Goal: Information Seeking & Learning: Learn about a topic

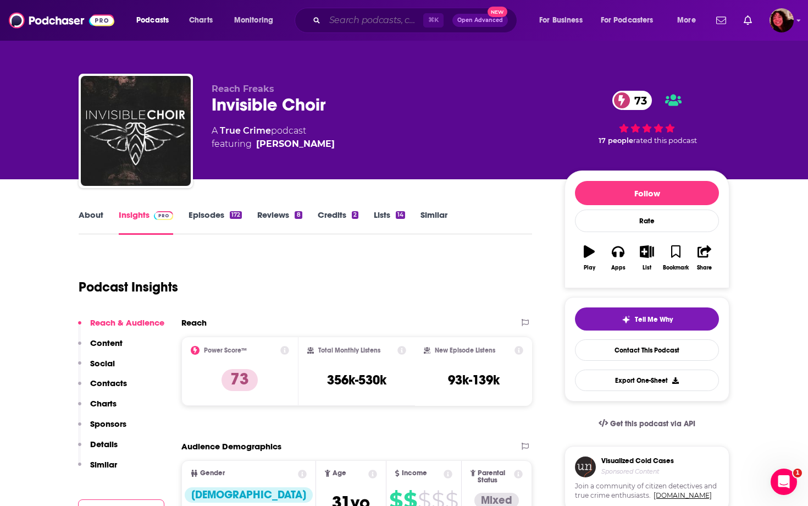
click at [368, 23] on input "Search podcasts, credits, & more..." at bounding box center [374, 21] width 98 height 18
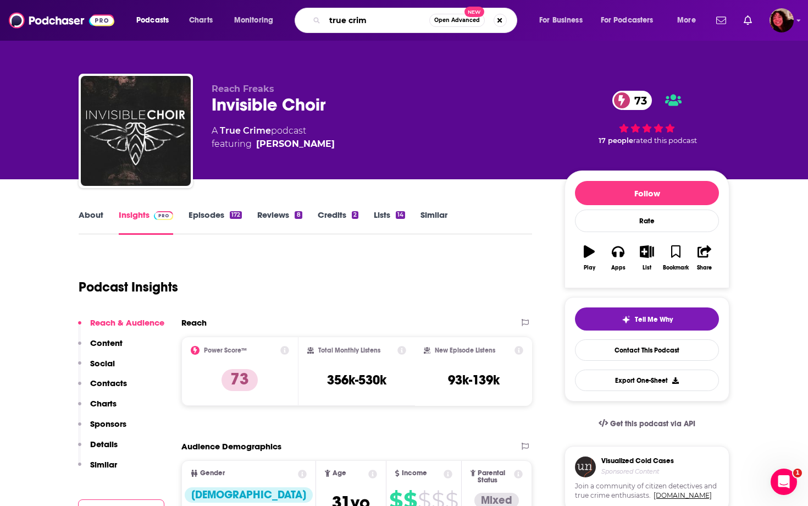
type input "true crime"
click at [465, 16] on span "New" at bounding box center [474, 12] width 20 height 10
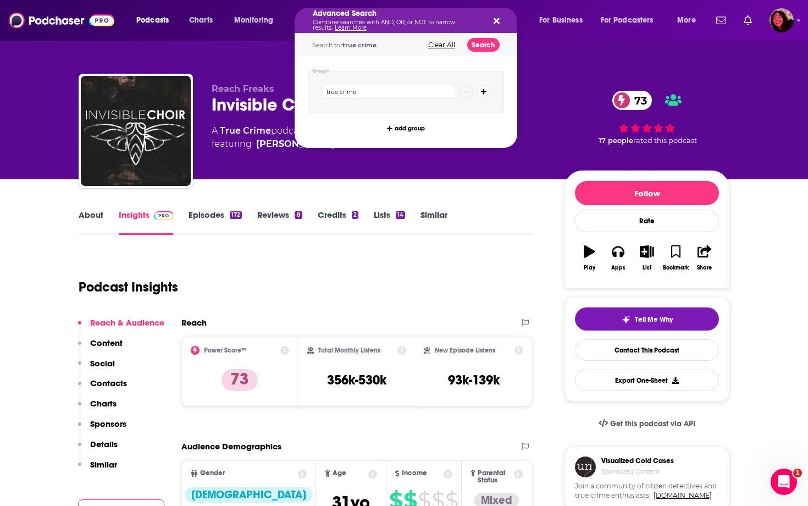
click at [440, 41] on button "Clear All" at bounding box center [442, 45] width 34 height 8
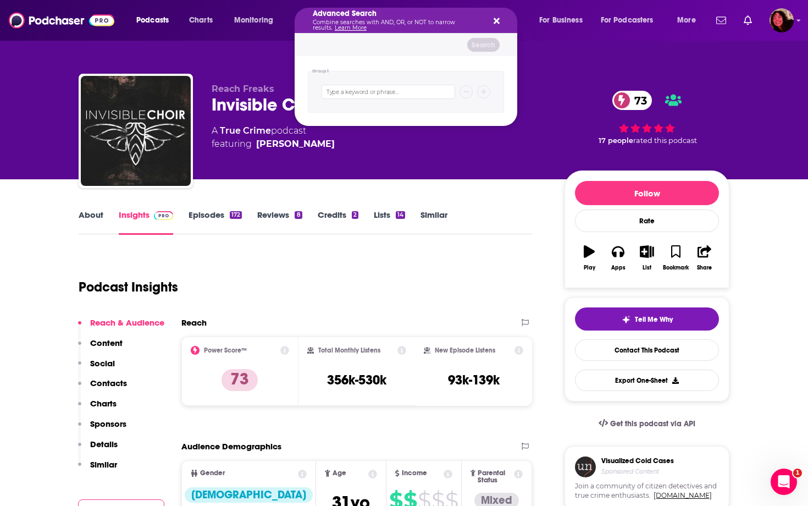
click at [498, 17] on icon "Search podcasts, credits, & more..." at bounding box center [496, 20] width 6 height 9
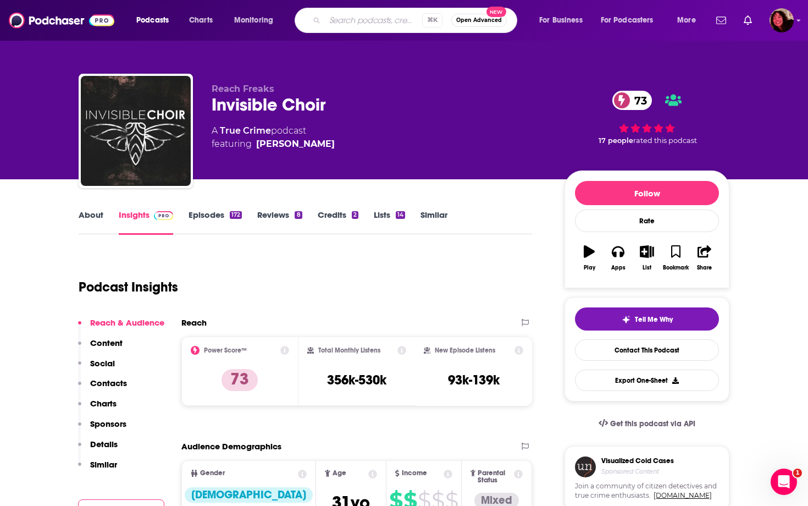
click at [477, 20] on span "Open Advanced" at bounding box center [479, 20] width 46 height 5
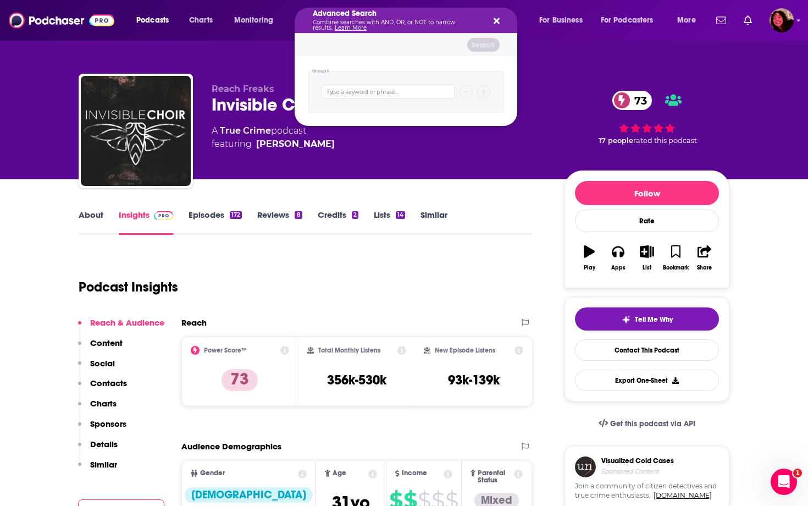
click at [495, 21] on icon "Search podcasts, credits, & more..." at bounding box center [496, 21] width 6 height 6
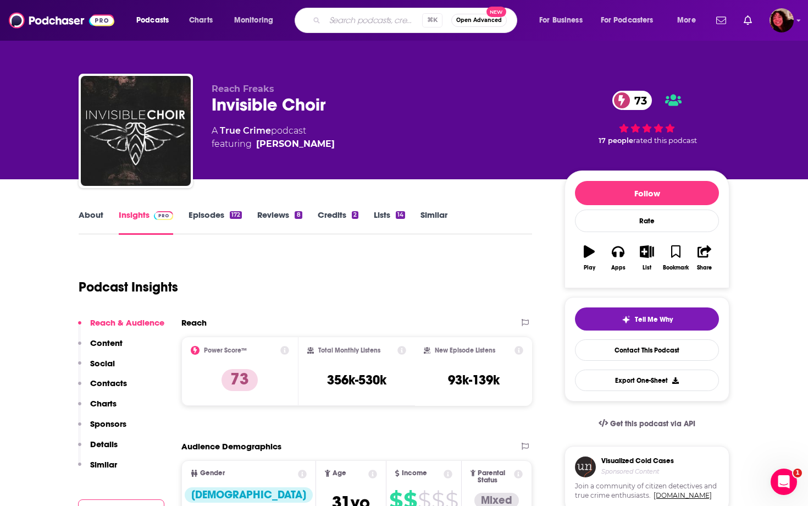
click at [362, 16] on input "Search podcasts, credits, & more..." at bounding box center [373, 21] width 97 height 18
type input "true crime"
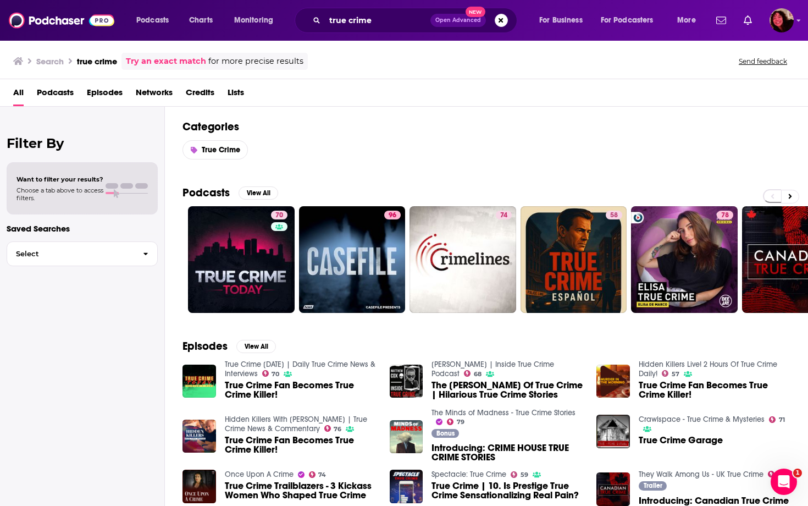
click at [65, 88] on span "Podcasts" at bounding box center [55, 95] width 37 height 23
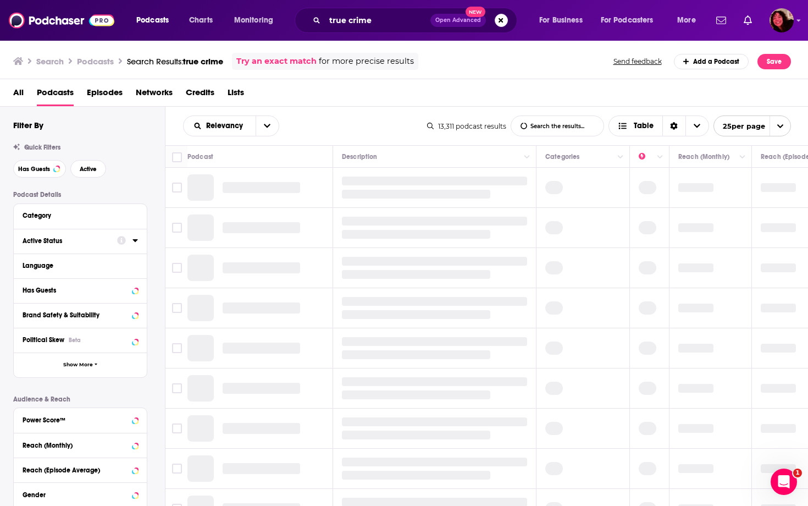
click at [65, 240] on div "Active Status" at bounding box center [66, 241] width 87 height 8
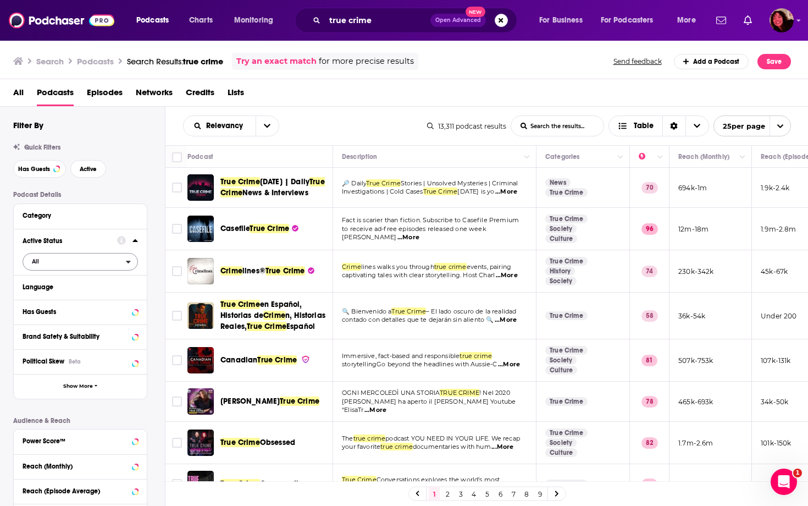
click at [129, 262] on icon "open menu" at bounding box center [128, 261] width 4 height 3
click at [129, 295] on span "2k" at bounding box center [130, 298] width 13 height 6
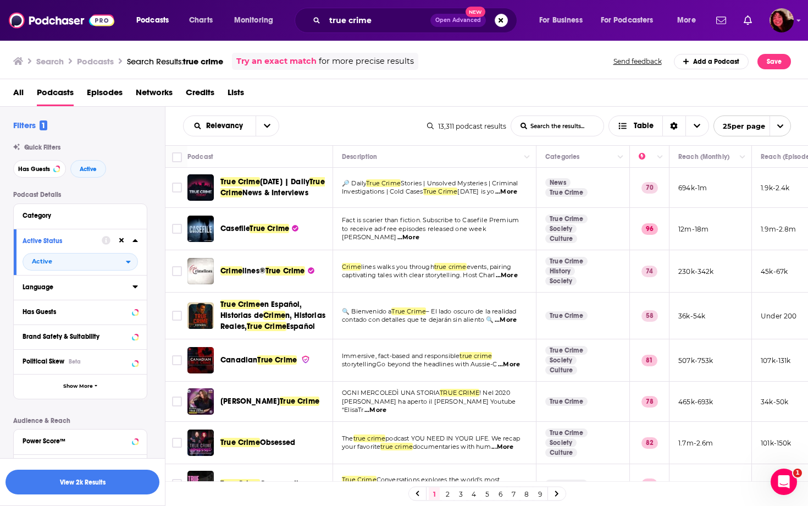
click at [134, 286] on icon at bounding box center [134, 286] width 5 height 3
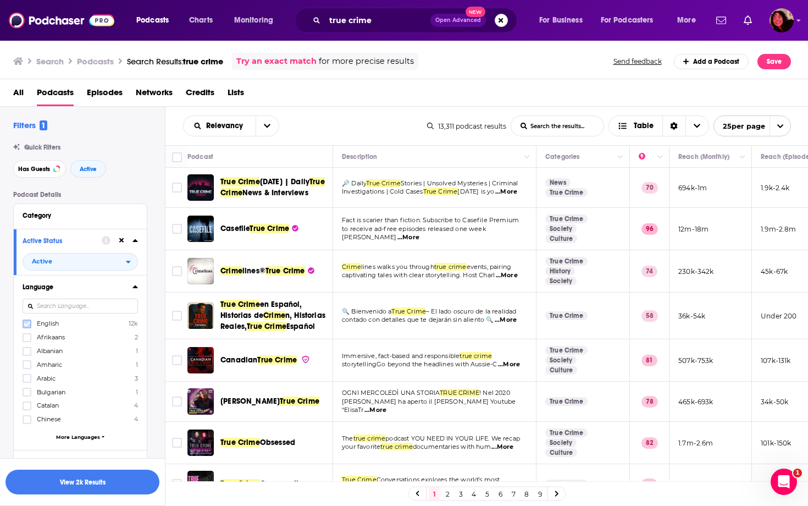
click at [29, 320] on icon at bounding box center [27, 323] width 7 height 7
click at [135, 284] on icon at bounding box center [134, 286] width 5 height 9
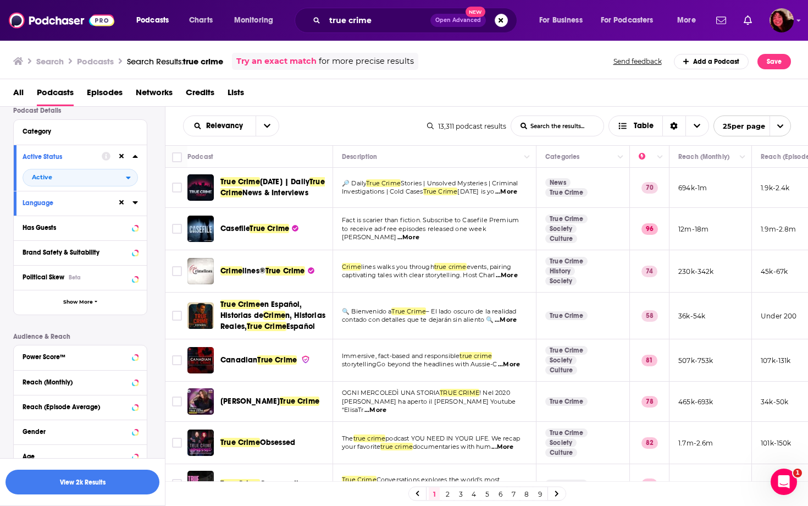
scroll to position [87, 0]
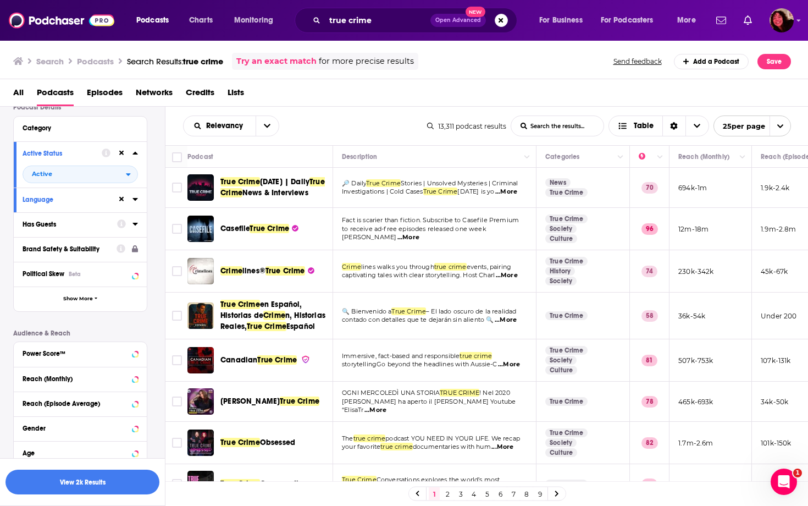
click at [136, 221] on icon at bounding box center [134, 223] width 5 height 9
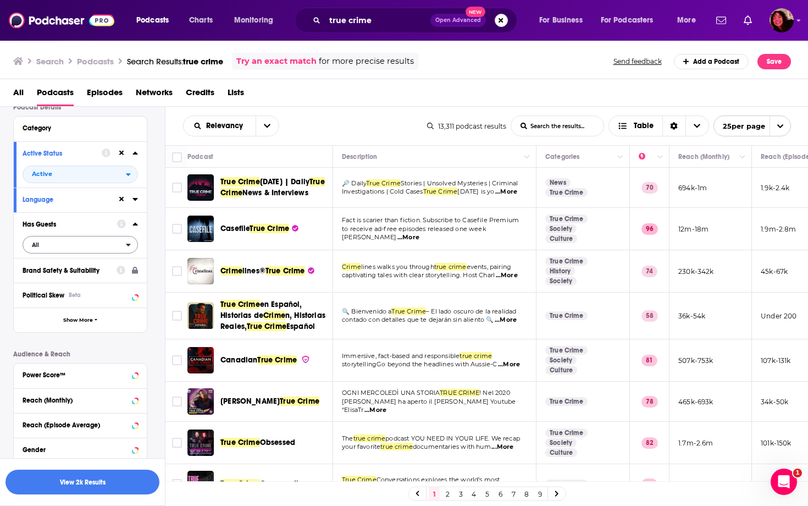
click at [118, 246] on span "All" at bounding box center [74, 244] width 103 height 14
click at [85, 280] on span "Has guests" at bounding box center [61, 280] width 66 height 6
click at [149, 232] on div "Podcast Details Category Active Status Active Language Has Guests Has guests Br…" at bounding box center [89, 319] width 152 height 433
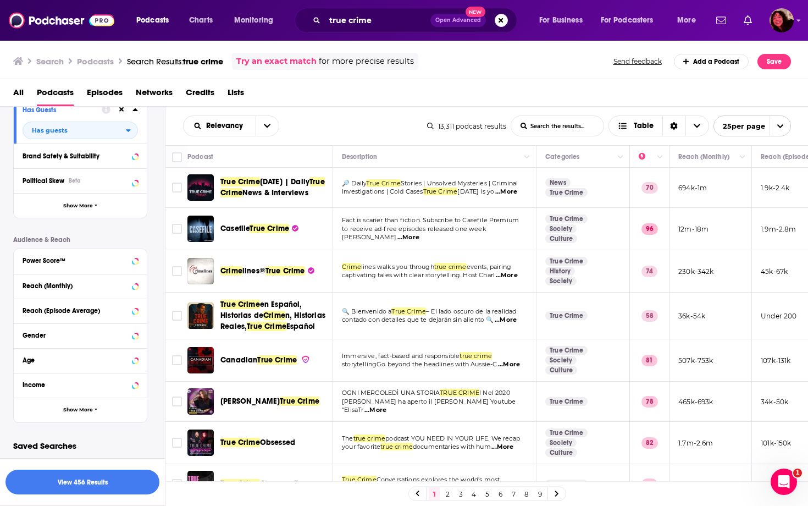
scroll to position [202, 0]
click at [92, 478] on button "View 456 Results" at bounding box center [82, 481] width 154 height 25
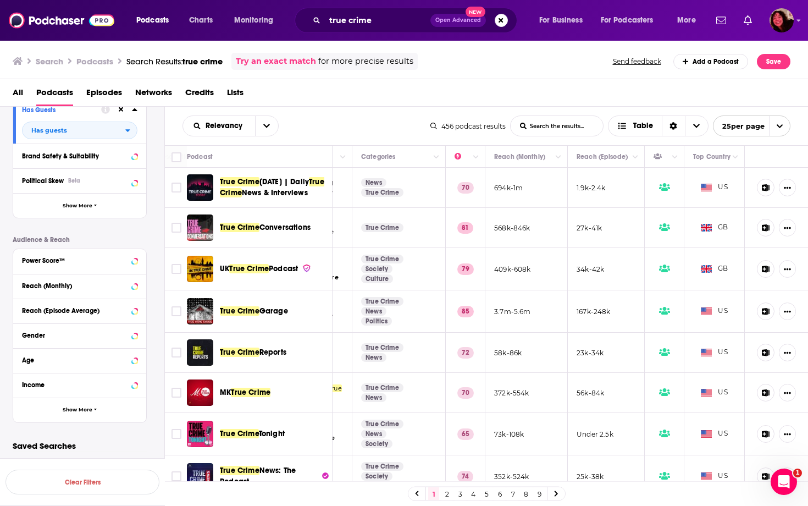
scroll to position [0, 1]
click at [698, 126] on icon "Choose View" at bounding box center [696, 126] width 7 height 8
click at [788, 185] on icon "Show More Button" at bounding box center [787, 187] width 7 height 7
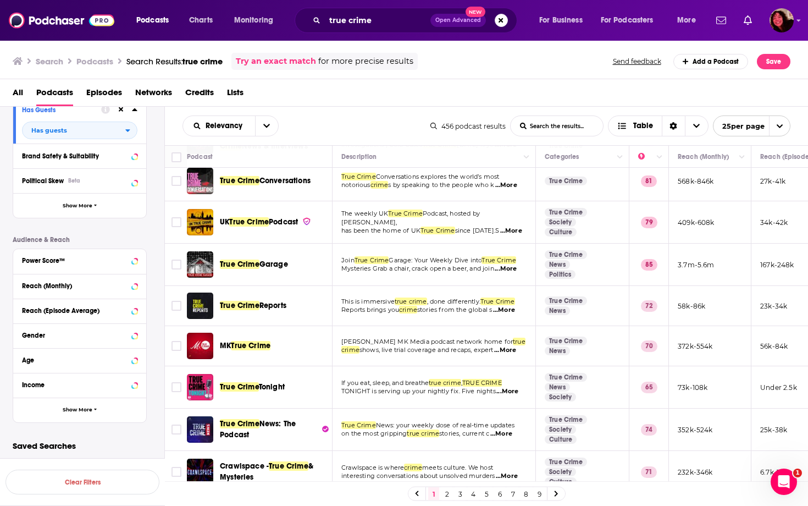
scroll to position [47, 0]
click at [675, 127] on icon "Sort Direction" at bounding box center [673, 127] width 7 height 8
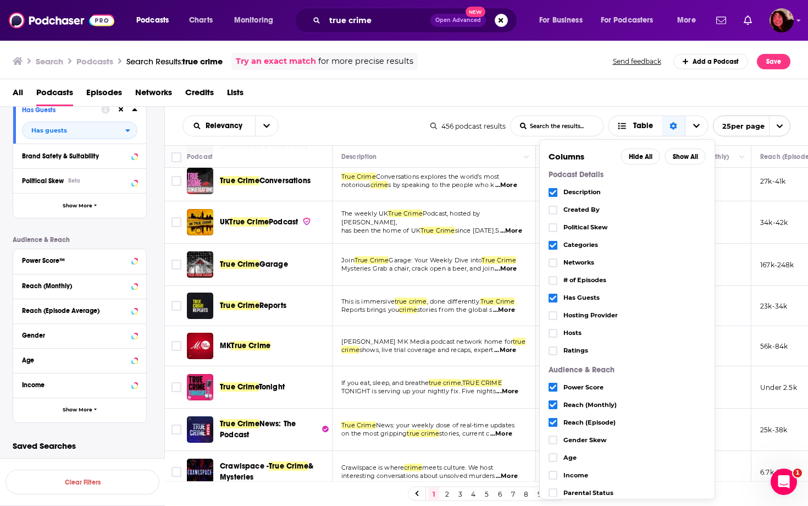
scroll to position [0, 0]
click at [540, 92] on div "All Podcasts Episodes Networks Credits Lists" at bounding box center [406, 95] width 786 height 23
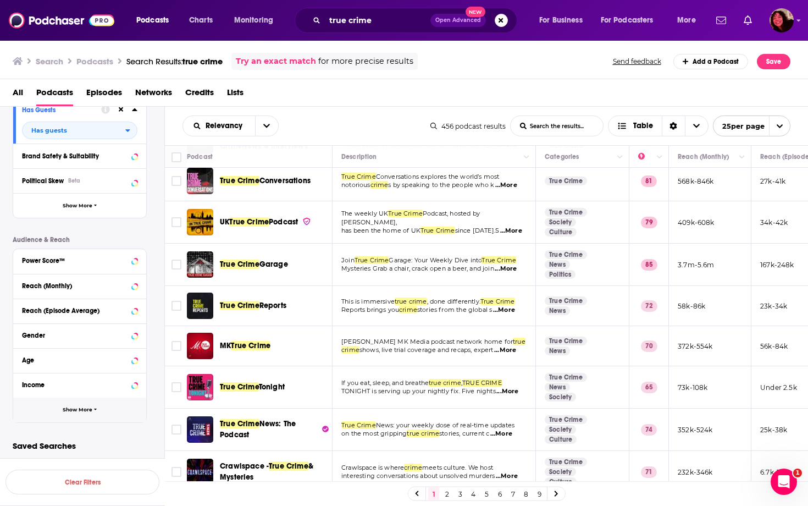
scroll to position [0, 1]
click at [55, 445] on p "Saved Searches" at bounding box center [80, 445] width 134 height 10
click at [68, 24] on img at bounding box center [61, 20] width 105 height 21
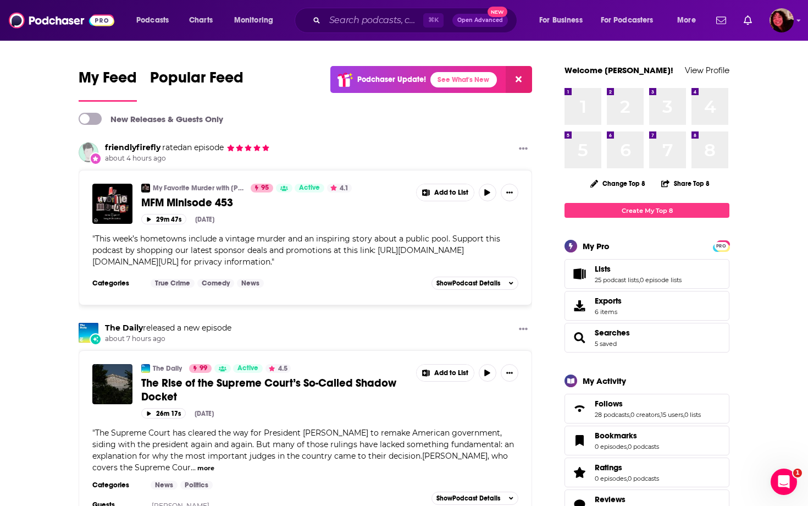
click at [649, 302] on link "Exports 6 items" at bounding box center [646, 306] width 165 height 30
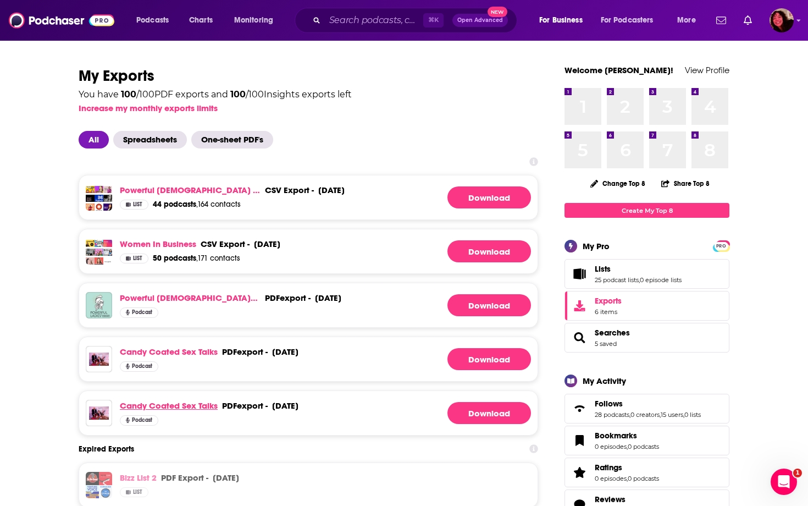
click at [203, 406] on link "Candy Coated Sex Talks" at bounding box center [169, 405] width 98 height 10
click at [101, 413] on img at bounding box center [99, 412] width 26 height 26
click at [601, 269] on span "Lists" at bounding box center [603, 269] width 16 height 10
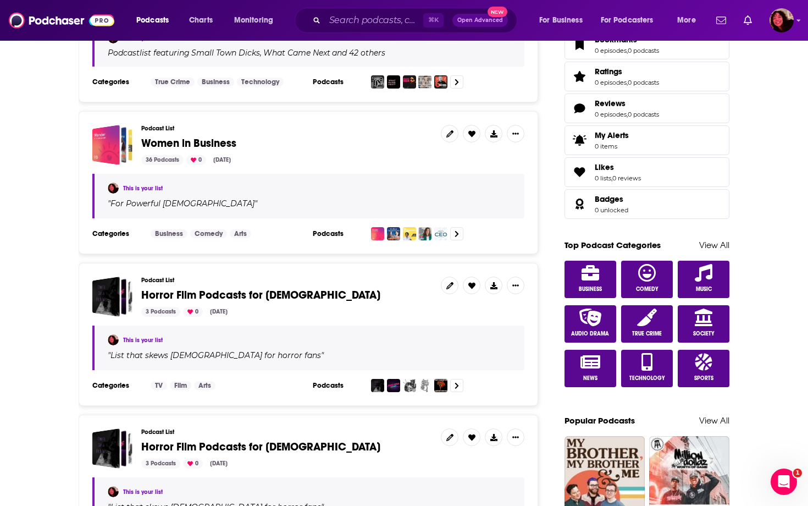
scroll to position [399, 0]
